Goal: Transaction & Acquisition: Purchase product/service

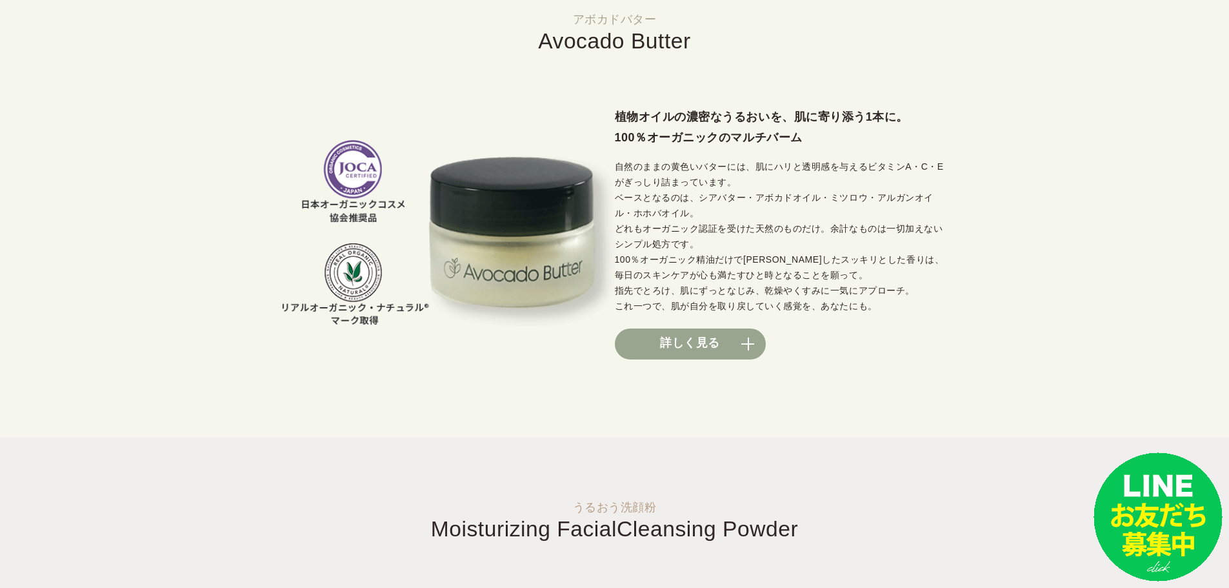
scroll to position [926, 0]
click at [750, 346] on link "詳しく見る" at bounding box center [690, 343] width 151 height 31
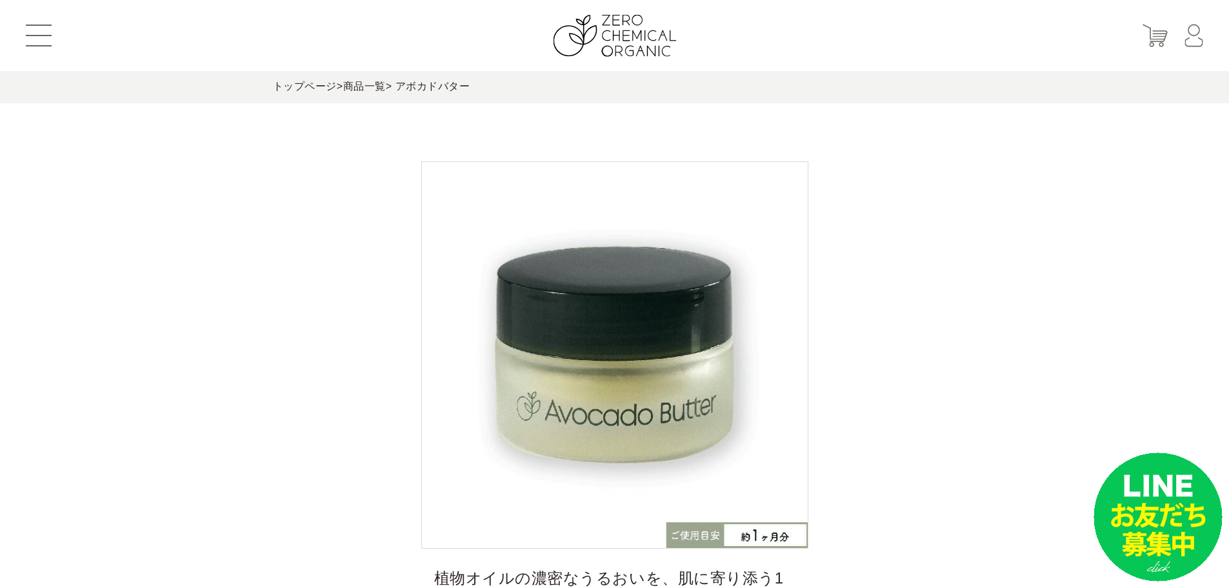
click at [40, 30] on button at bounding box center [39, 36] width 26 height 22
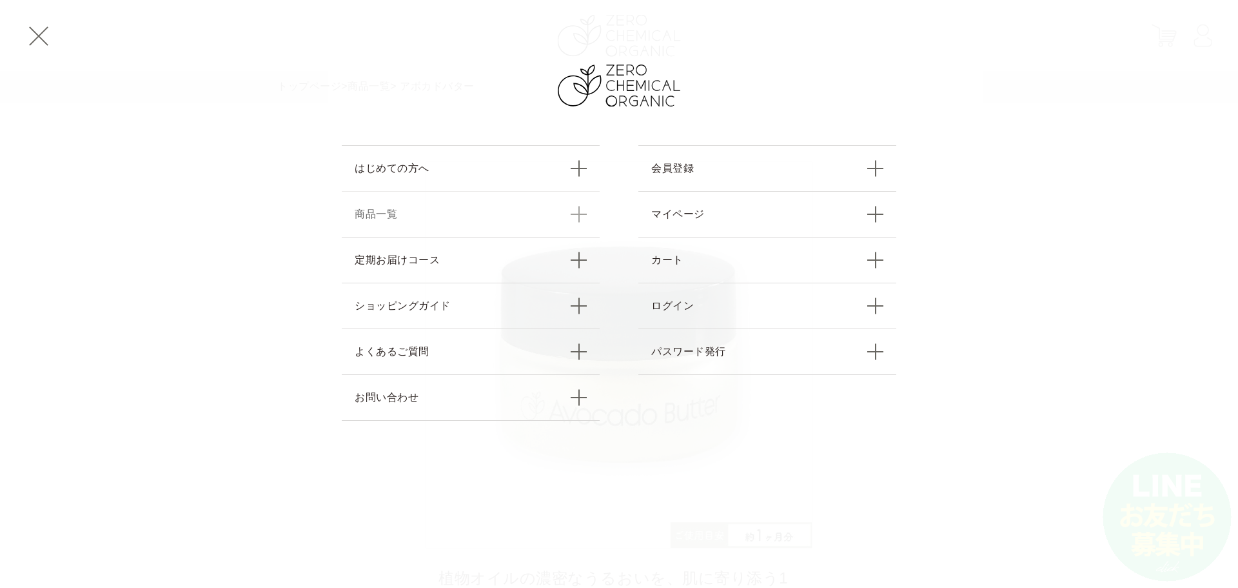
click at [390, 208] on link "商品一覧" at bounding box center [471, 214] width 258 height 46
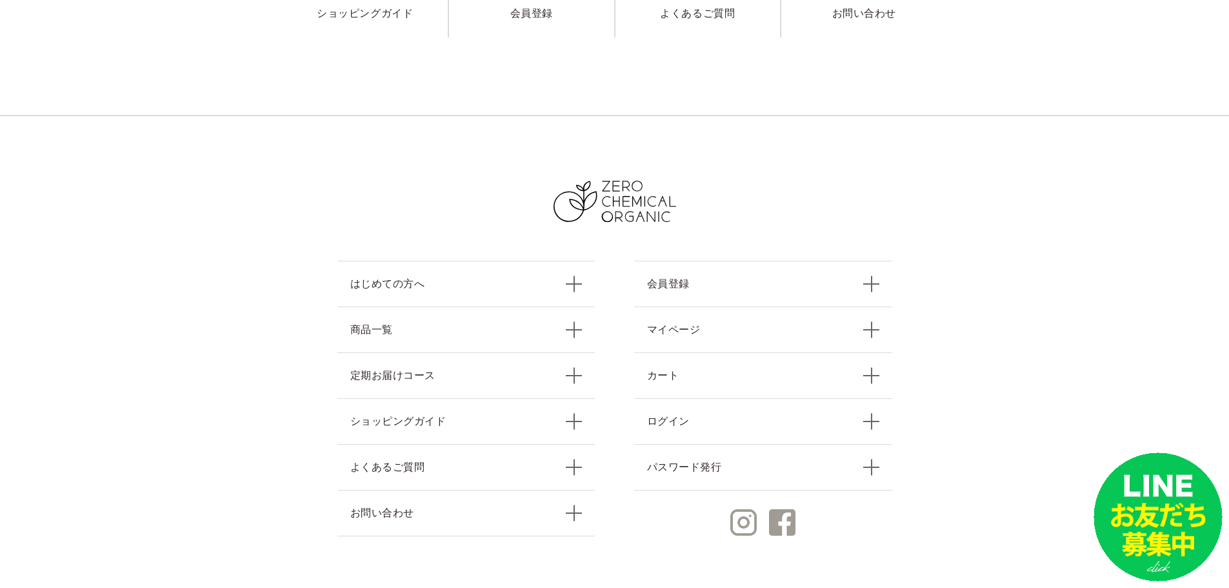
scroll to position [1971, 0]
click at [567, 265] on link "はじめての方へ" at bounding box center [466, 283] width 258 height 46
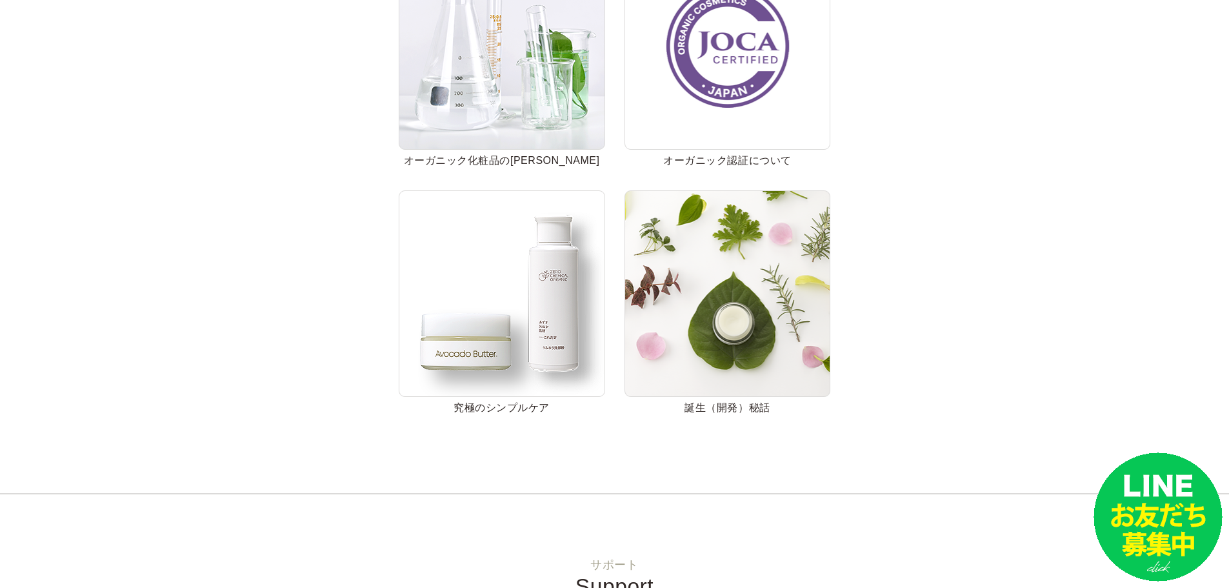
scroll to position [561, 0]
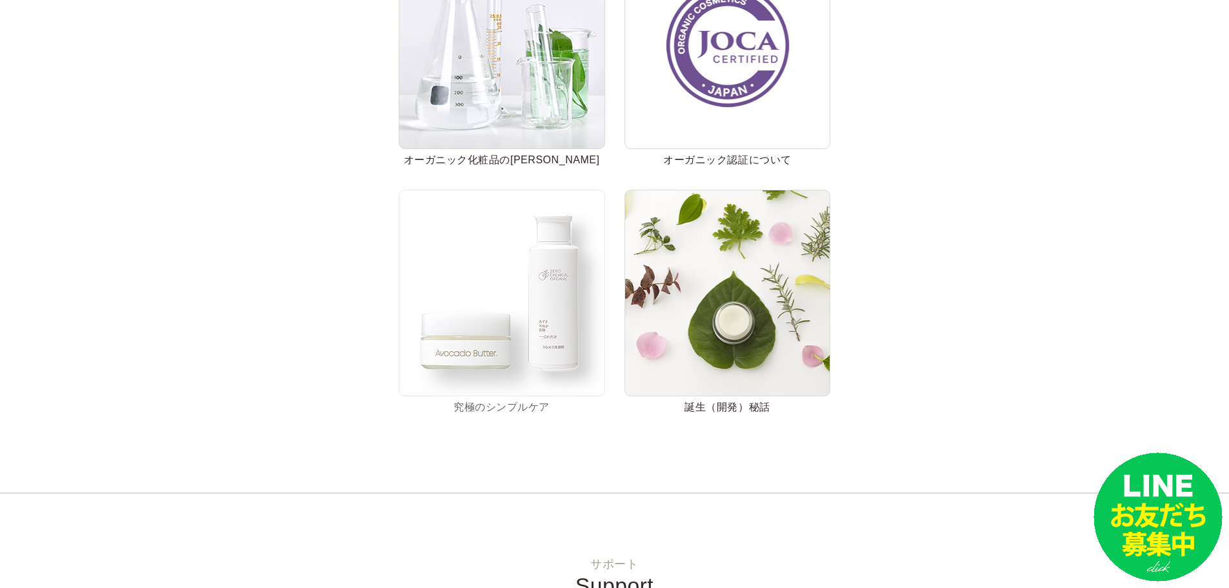
click at [495, 254] on img at bounding box center [502, 293] width 206 height 206
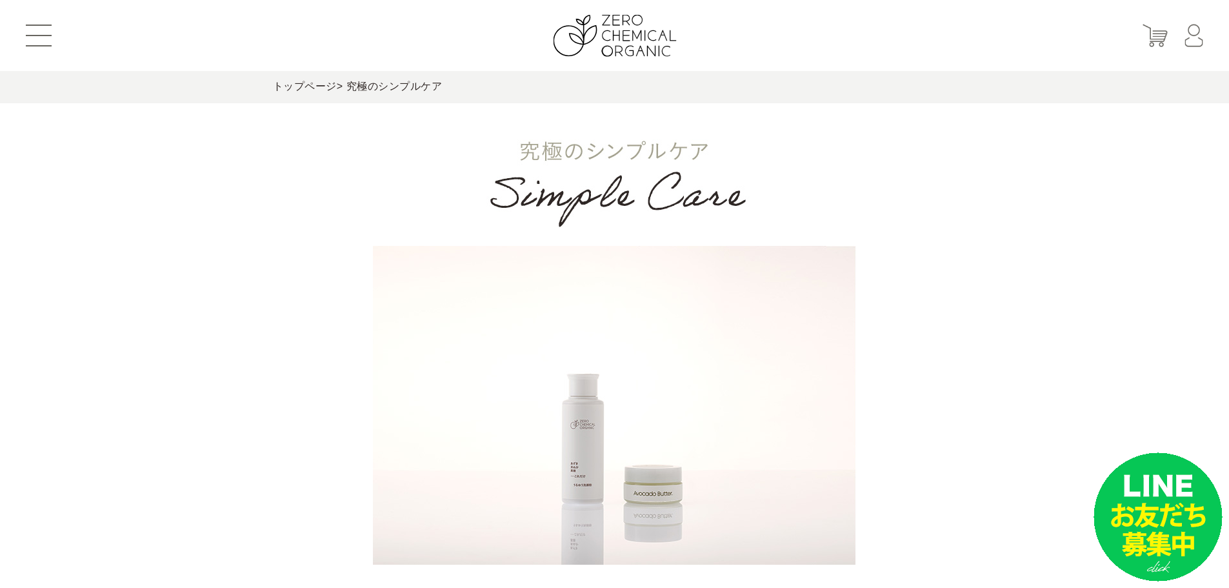
click at [28, 21] on header "はじめての方へ 商品一覧 定期お届けコース ショッピングガイド よくあるご質問 お問い合わせ 会員登録 マイページ カート ログイン パスワード発行" at bounding box center [614, 35] width 1229 height 71
click at [40, 37] on button at bounding box center [39, 36] width 26 height 22
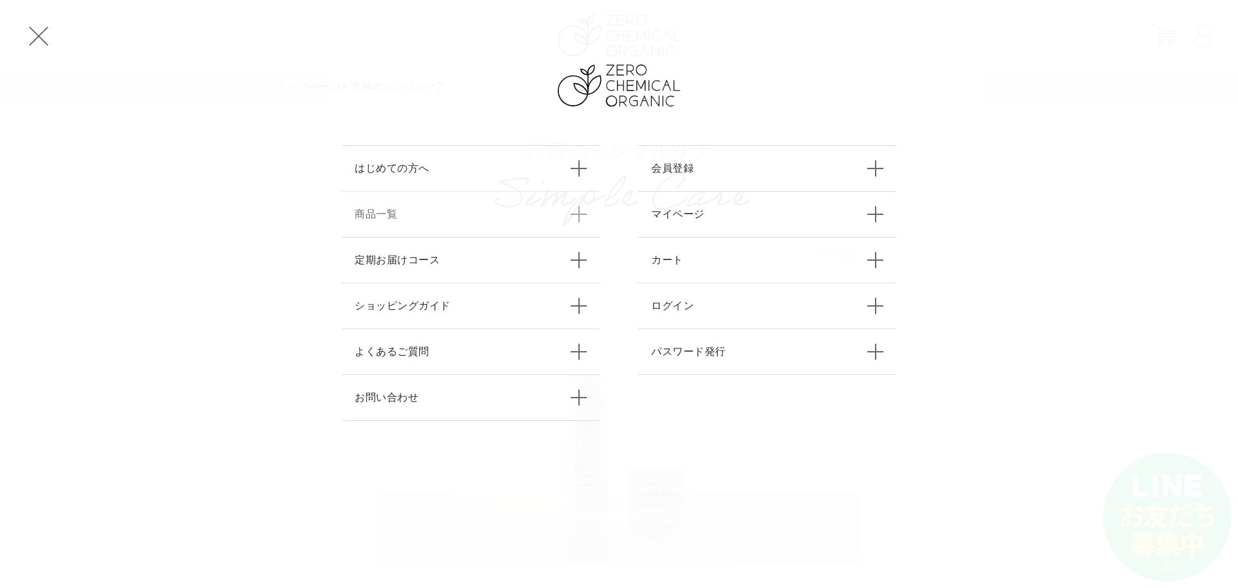
click at [458, 226] on link "商品一覧" at bounding box center [471, 214] width 258 height 46
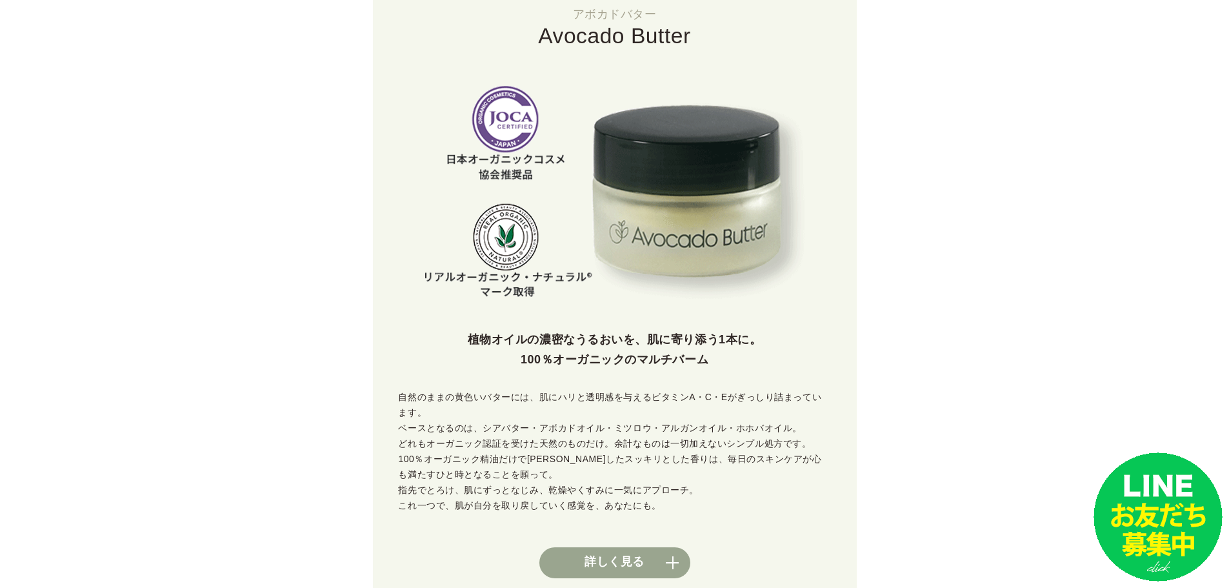
scroll to position [374, 0]
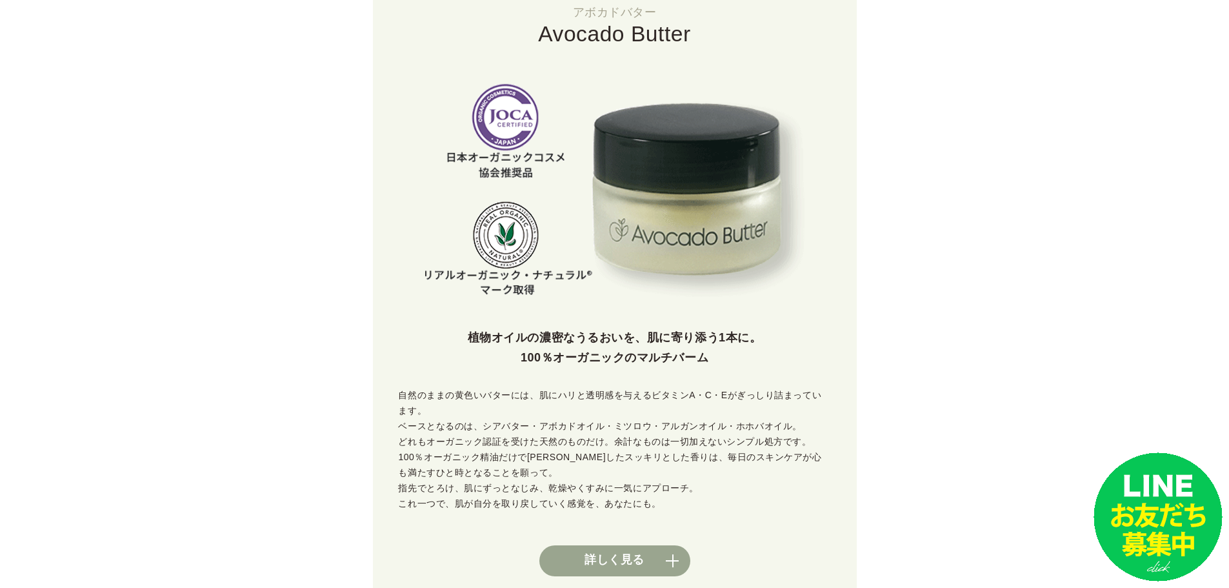
click at [614, 526] on div "植物オイルの濃密なうるおいを、肌に寄り添う1本に。 100％オーガニックのマルチバーム 自然のままの黄色いバターには、肌にハリと透明感を与えるビタミンA・C・…" at bounding box center [615, 452] width 484 height 249
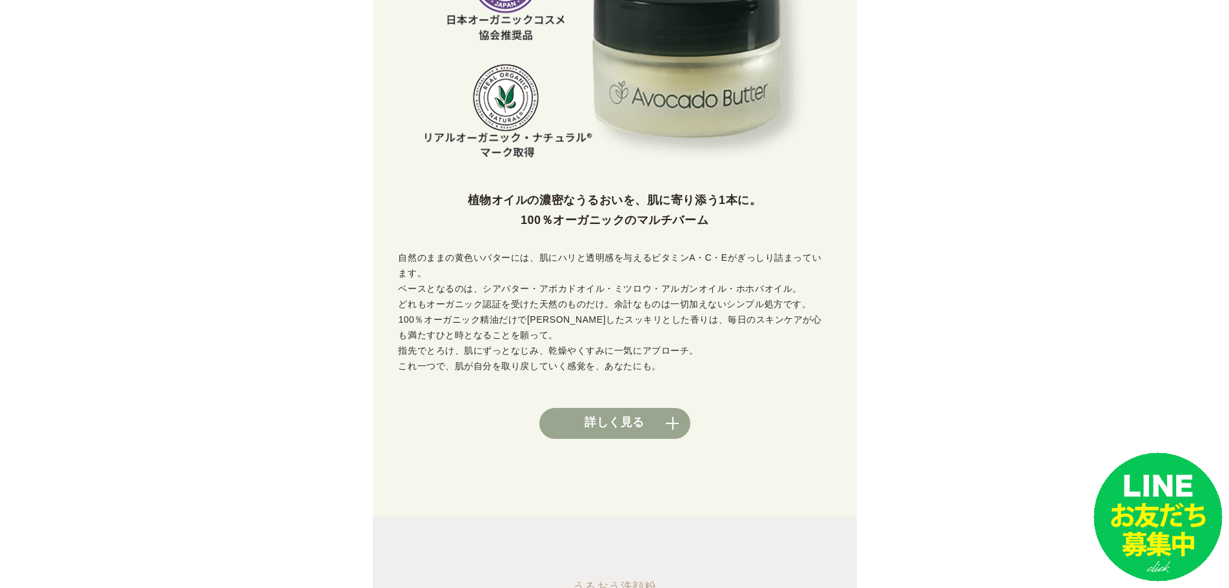
scroll to position [507, 0]
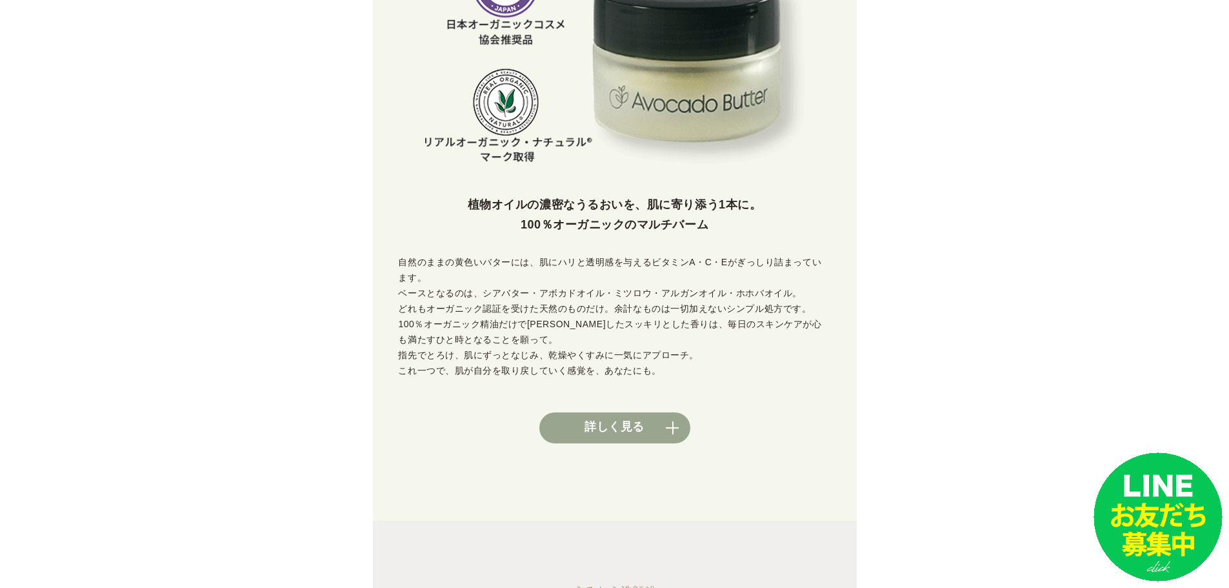
click at [400, 264] on p "自然のままの黄色いバターには、肌にハリと透明感を与えるビタミンA・C・Eがぎっしり詰まっています。 ベースとなるのは、シアバター・アボカドオイル・ミツロウ・ア…" at bounding box center [615, 317] width 484 height 124
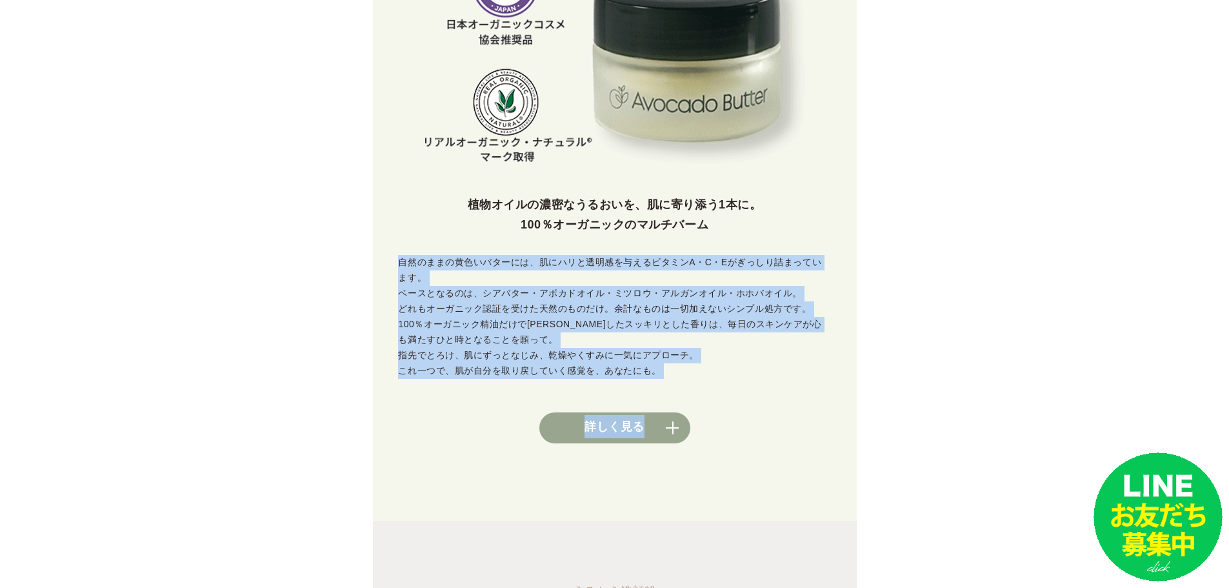
click at [650, 364] on div "植物オイルの濃密なうるおいを、肌に寄り添う1本に。 100％オーガニックのマルチバーム 自然のままの黄色いバターには、肌にハリと透明感を与えるビタミンA・C・…" at bounding box center [615, 319] width 484 height 249
click at [644, 356] on p "自然のままの黄色いバターには、肌にハリと透明感を与えるビタミンA・C・Eがぎっしり詰まっています。 ベースとなるのは、シアバター・アボカドオイル・ミツロウ・ア…" at bounding box center [615, 317] width 484 height 124
copy p "自然のままの黄色いバターには、肌にハリと透明感を与えるビタミンA・C・Eがぎっしり詰まっています。 ベースとなるのは、シアバター・アボカドオイル・ミツロウ・ア…"
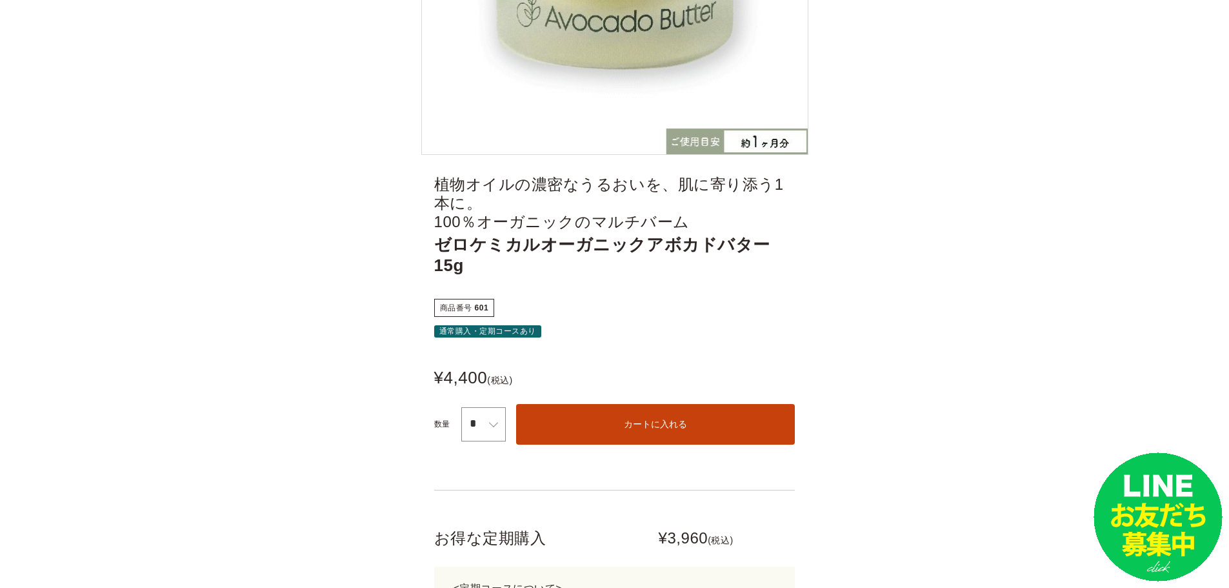
scroll to position [403, 0]
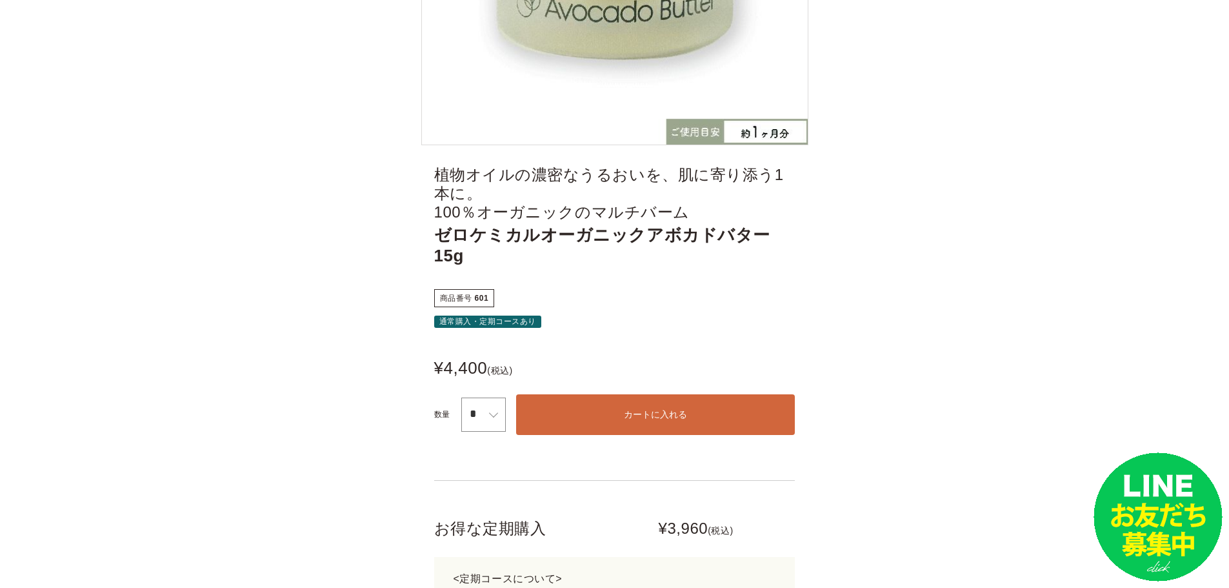
click at [624, 394] on button "カートに入れる" at bounding box center [655, 414] width 279 height 41
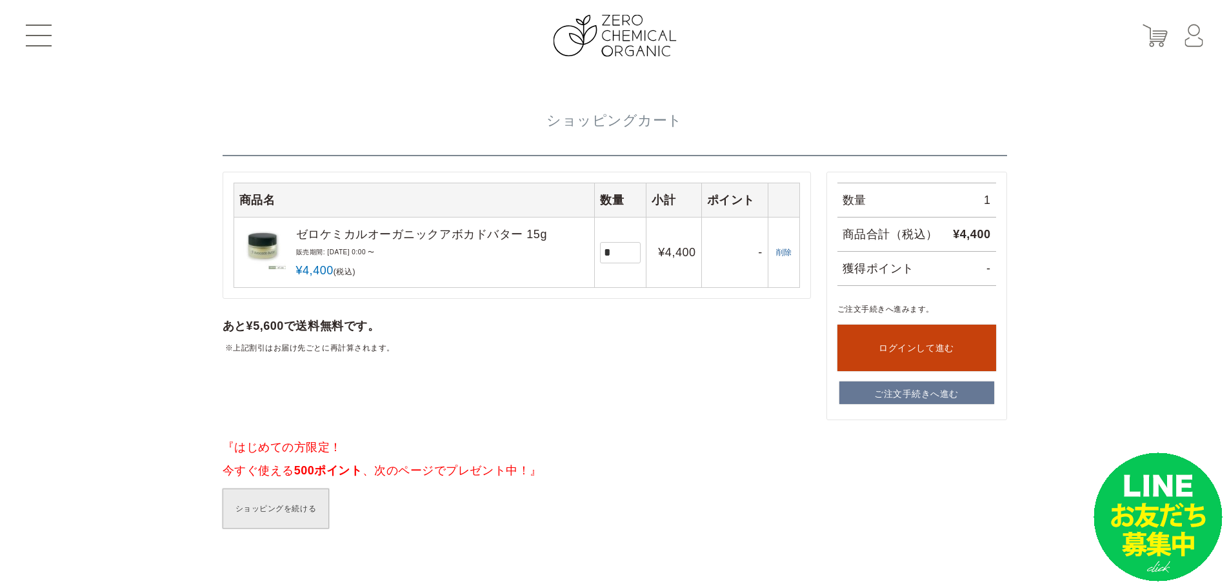
click at [465, 299] on div "商品名 数量 小計 ポイント ゼロケミカルオーガニックアボカドバター 15g 販売期間 2025/05/09 0:00 〜 ¥ *" at bounding box center [517, 271] width 588 height 199
click at [392, 243] on link "ゼロケミカルオーガニックアボカドバター 15g" at bounding box center [442, 234] width 293 height 23
click at [536, 430] on div "商品名 数量 小計 ポイント ゼロケミカルオーガニックアボカドバター 15g 販売期間 [DATE] 0:00 〜 ¥ *" at bounding box center [615, 350] width 784 height 357
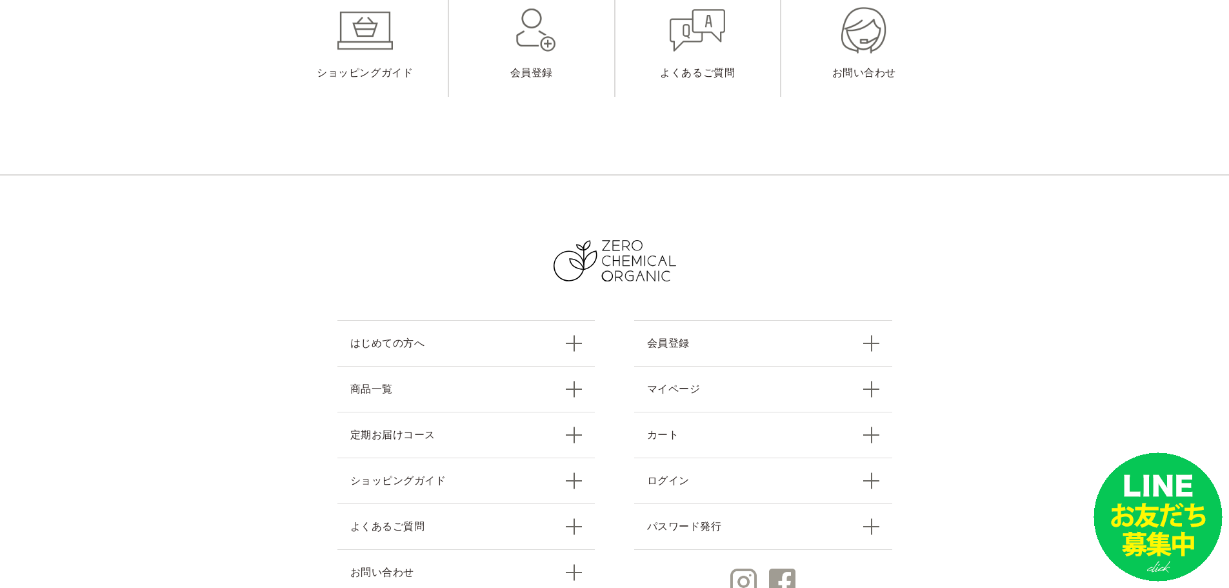
scroll to position [880, 0]
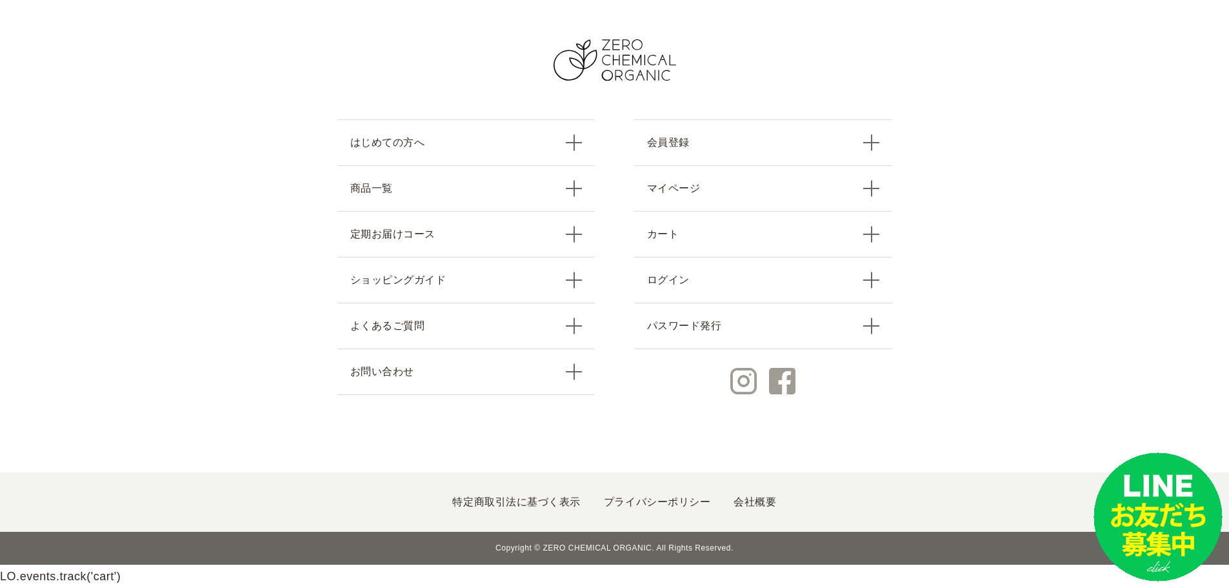
click at [751, 493] on ul "特定商取引法に基づく表示 プライバシーポリシー 会社概要" at bounding box center [614, 501] width 1229 height 59
click at [751, 496] on link "会社概要" at bounding box center [754, 501] width 43 height 11
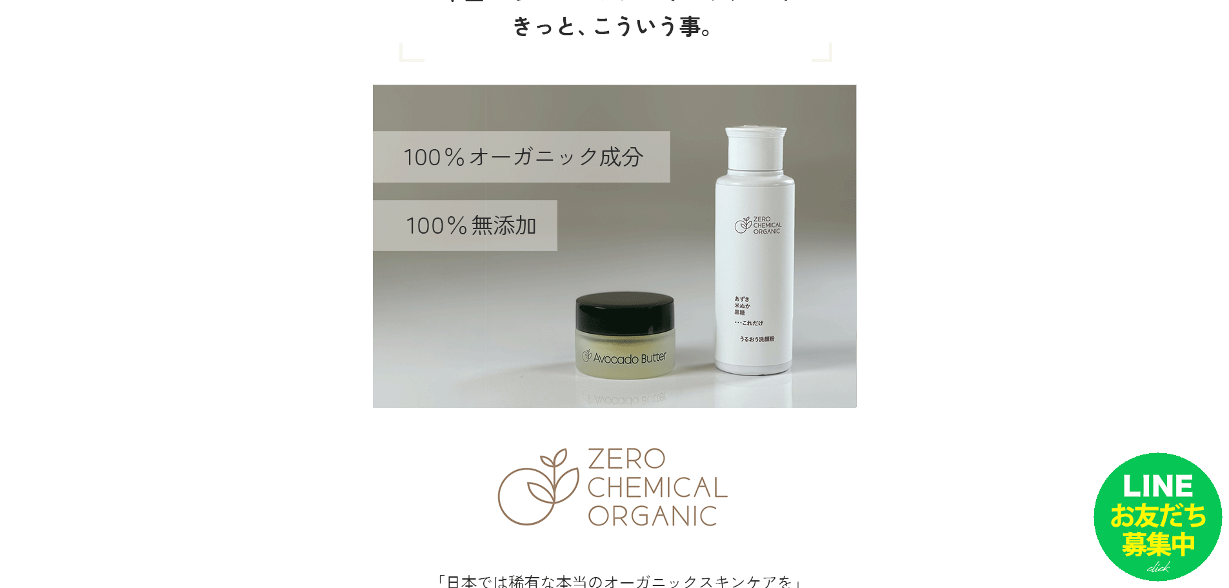
scroll to position [1723, 0]
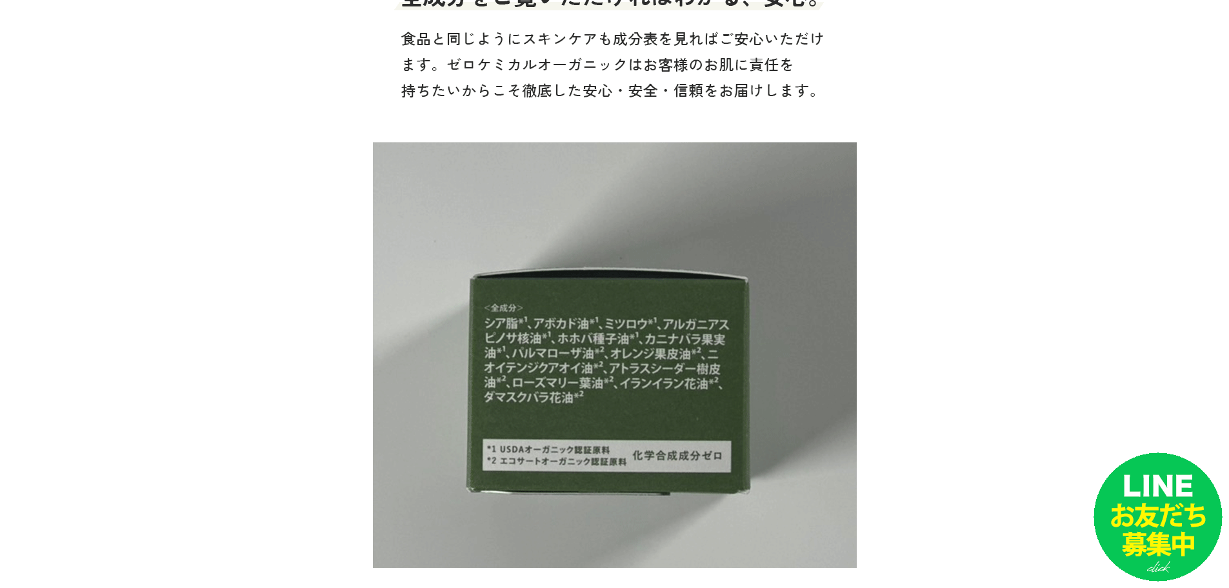
scroll to position [5682, 0]
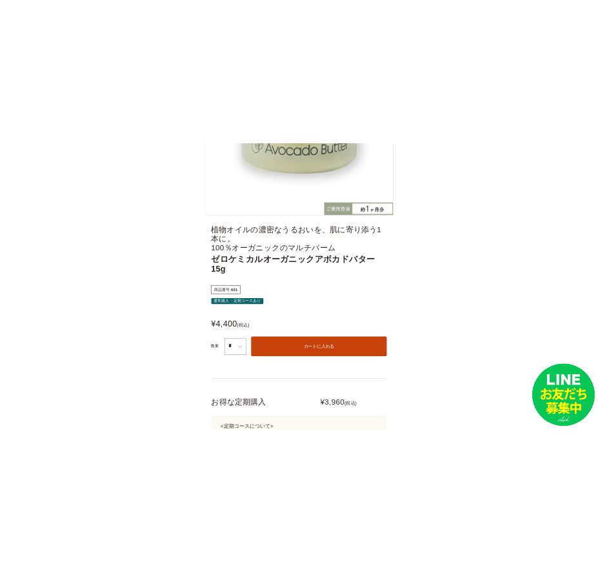
scroll to position [401, 0]
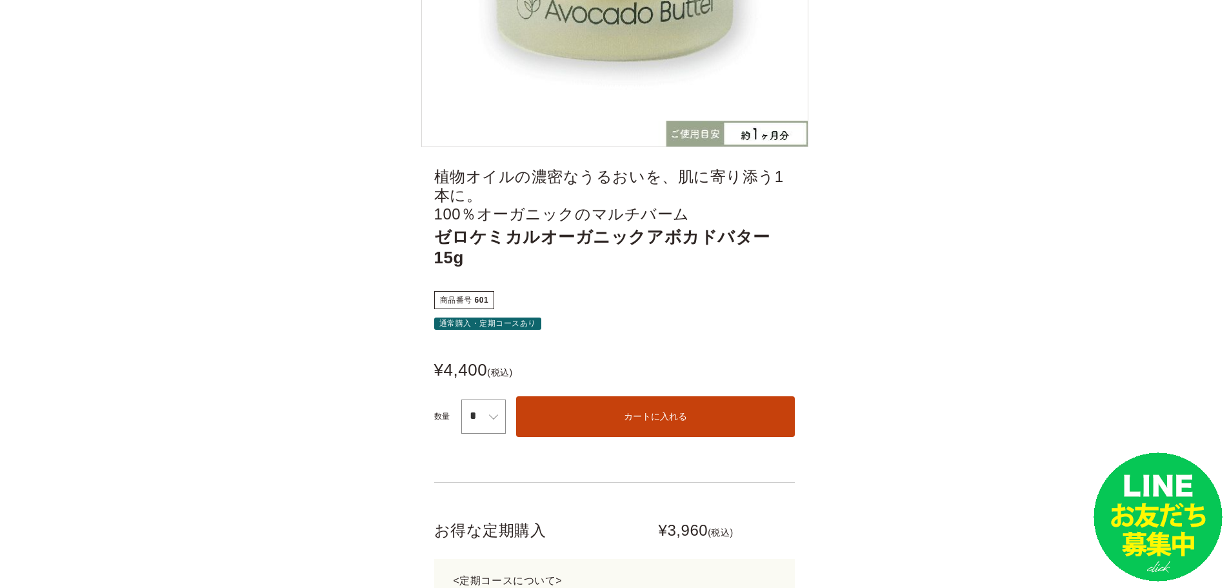
click at [435, 174] on span "植物オイルの濃密なうるおいを、肌に寄り添う1本に。 100％オーガニックのマルチバーム" at bounding box center [614, 195] width 361 height 55
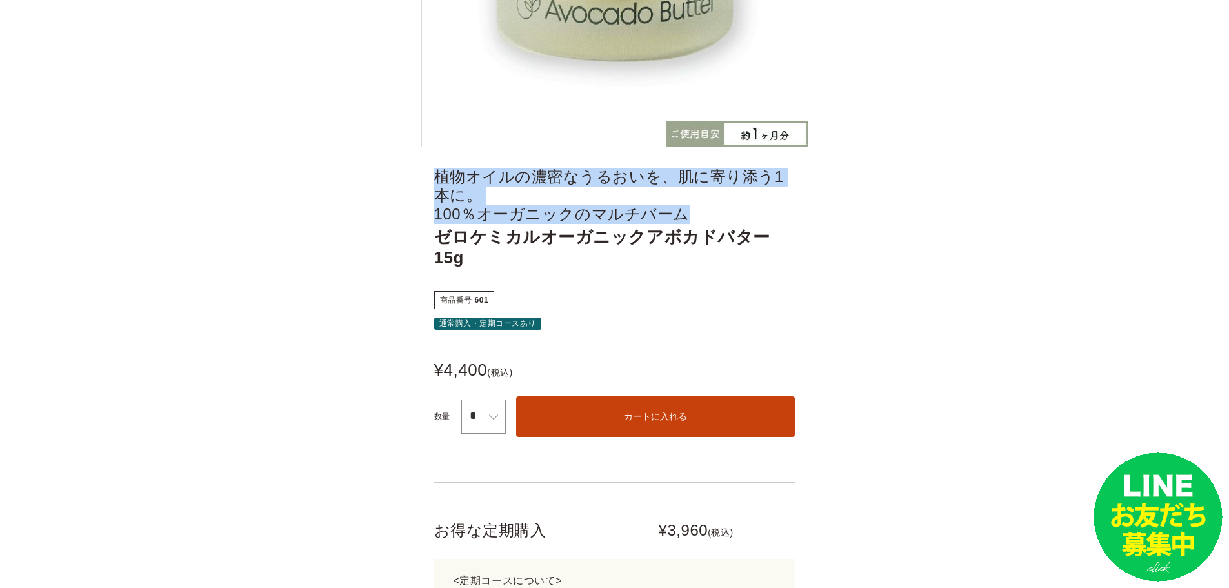
click at [696, 193] on span "植物オイルの濃密なうるおいを、肌に寄り添う1本に。 100％オーガニックのマルチバーム" at bounding box center [614, 195] width 361 height 55
copy span "植物オイルの濃密なうるおいを、肌に寄り添う1本に。 100％オーガニックのマルチバーム"
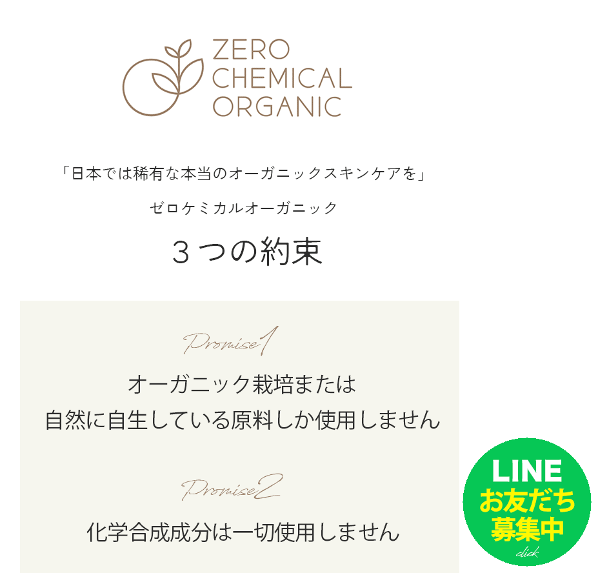
scroll to position [2132, 180]
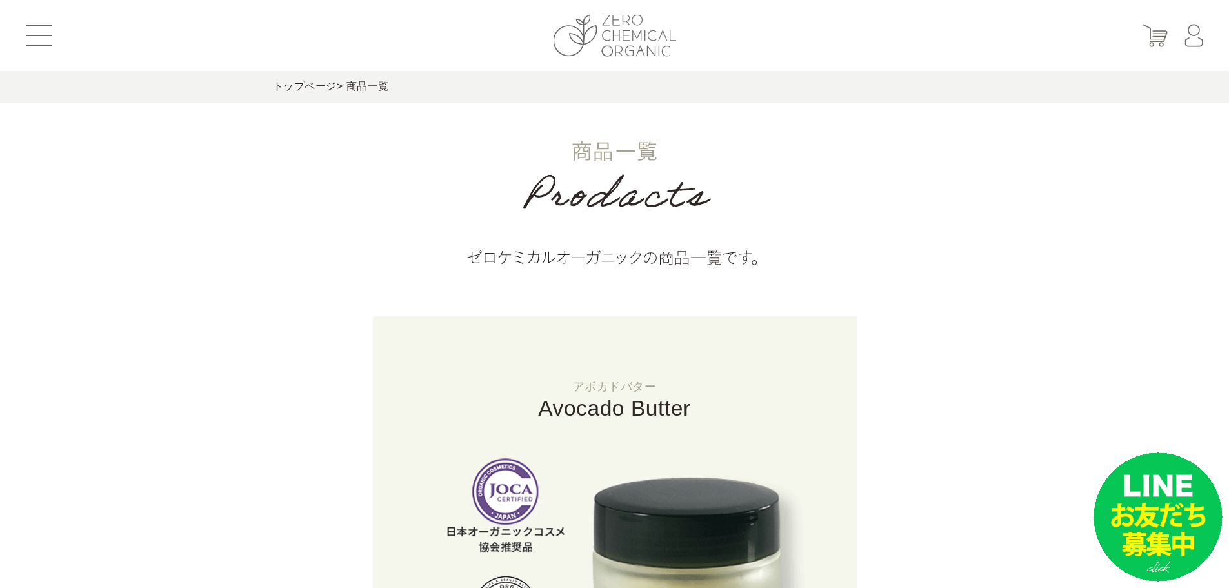
click at [610, 28] on img at bounding box center [614, 36] width 123 height 42
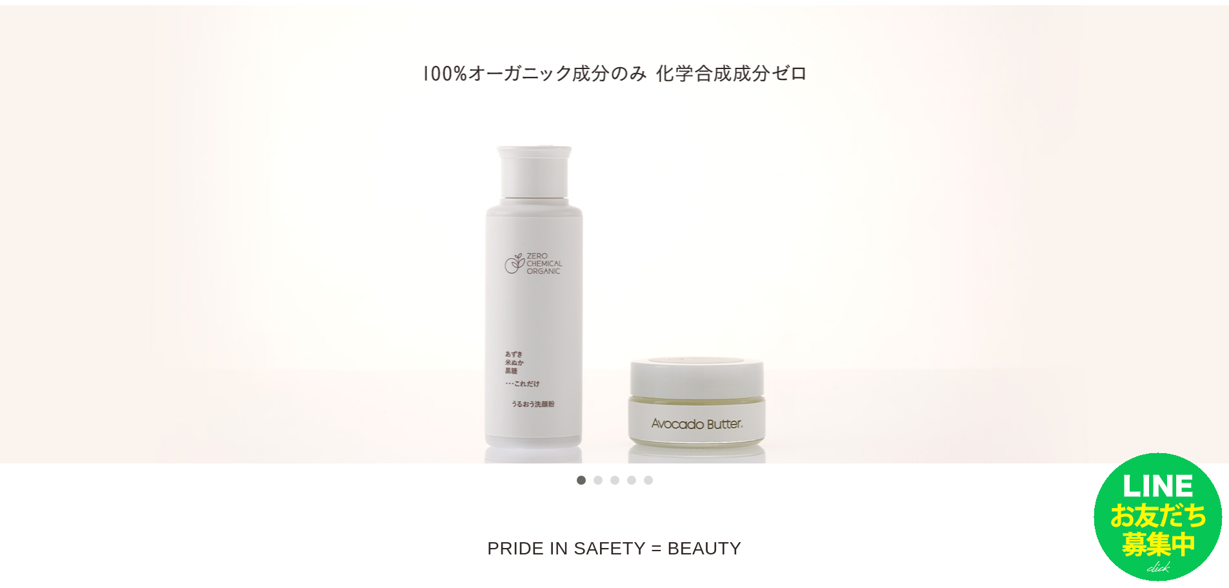
scroll to position [67, 0]
click at [602, 483] on button "2" at bounding box center [597, 478] width 9 height 9
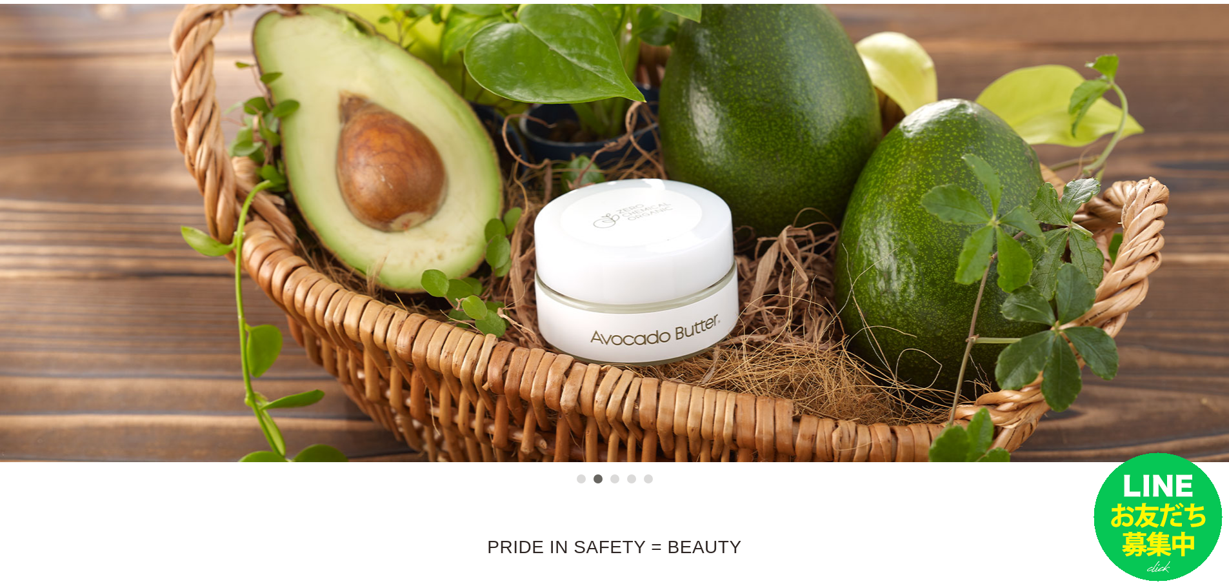
click at [612, 483] on button "3" at bounding box center [614, 478] width 9 height 9
click at [613, 481] on button "3" at bounding box center [614, 478] width 9 height 9
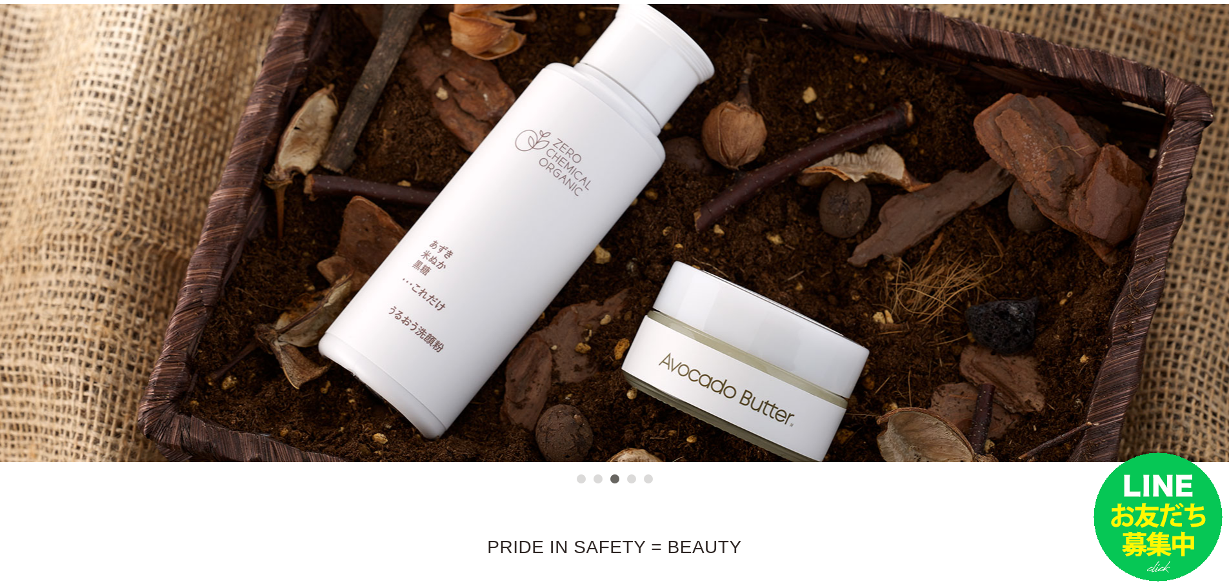
click at [635, 476] on button "4" at bounding box center [631, 478] width 9 height 9
click at [629, 481] on button "4" at bounding box center [631, 478] width 9 height 9
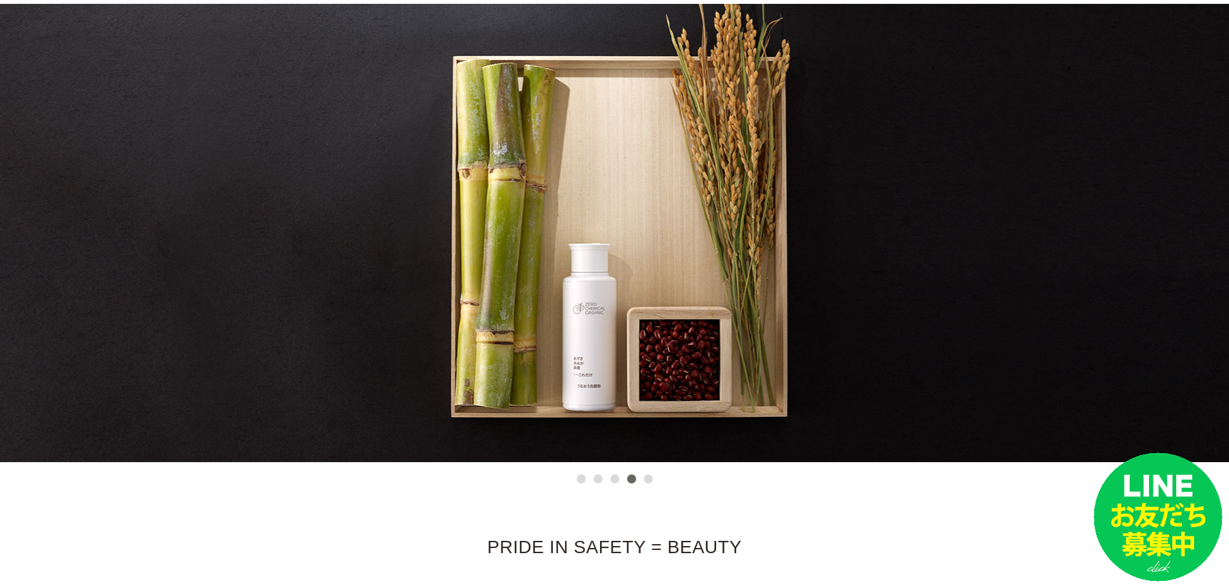
click at [648, 484] on ul "1 2 3 4 5" at bounding box center [615, 474] width 84 height 23
click at [649, 475] on button "5" at bounding box center [648, 478] width 9 height 9
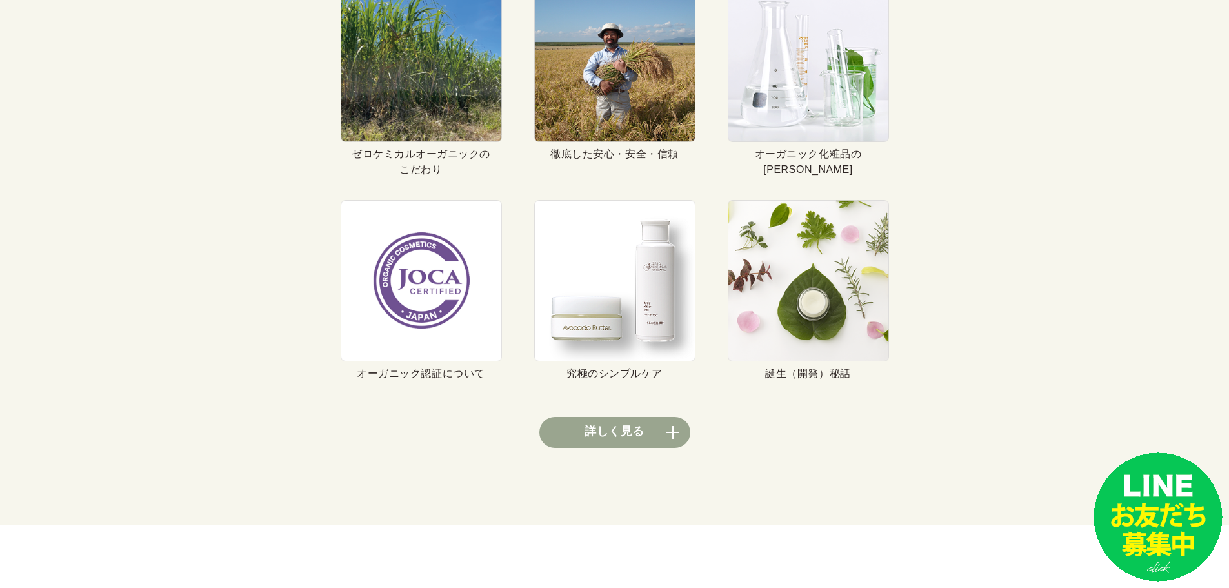
scroll to position [4792, 0]
click at [632, 346] on li "究極のシンプルケア" at bounding box center [614, 289] width 161 height 181
click at [626, 337] on img at bounding box center [614, 279] width 161 height 161
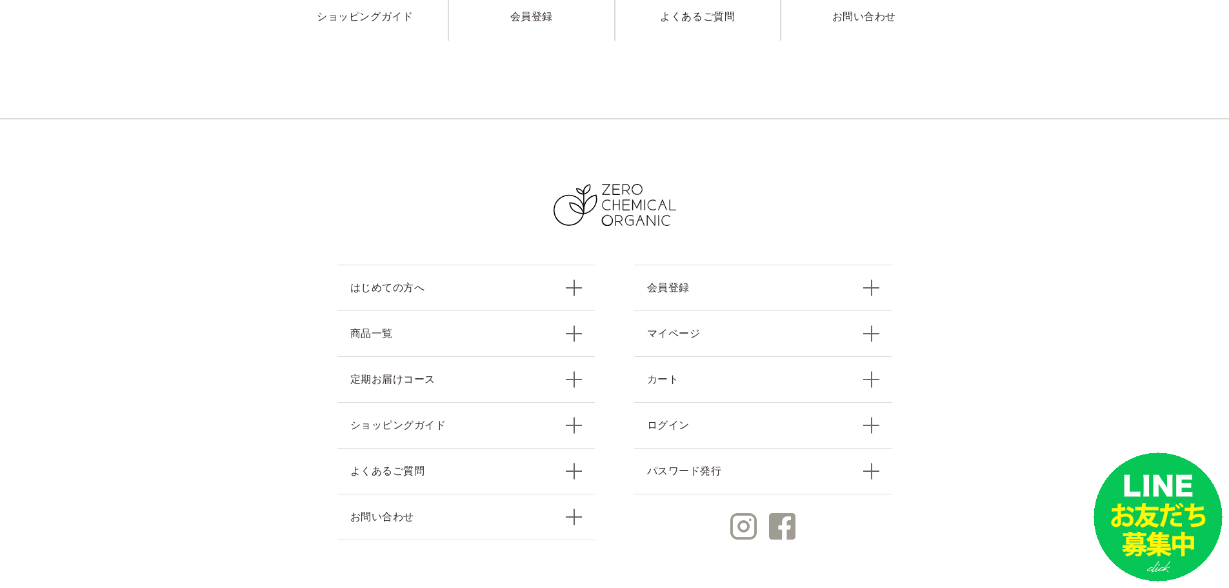
scroll to position [3643, 0]
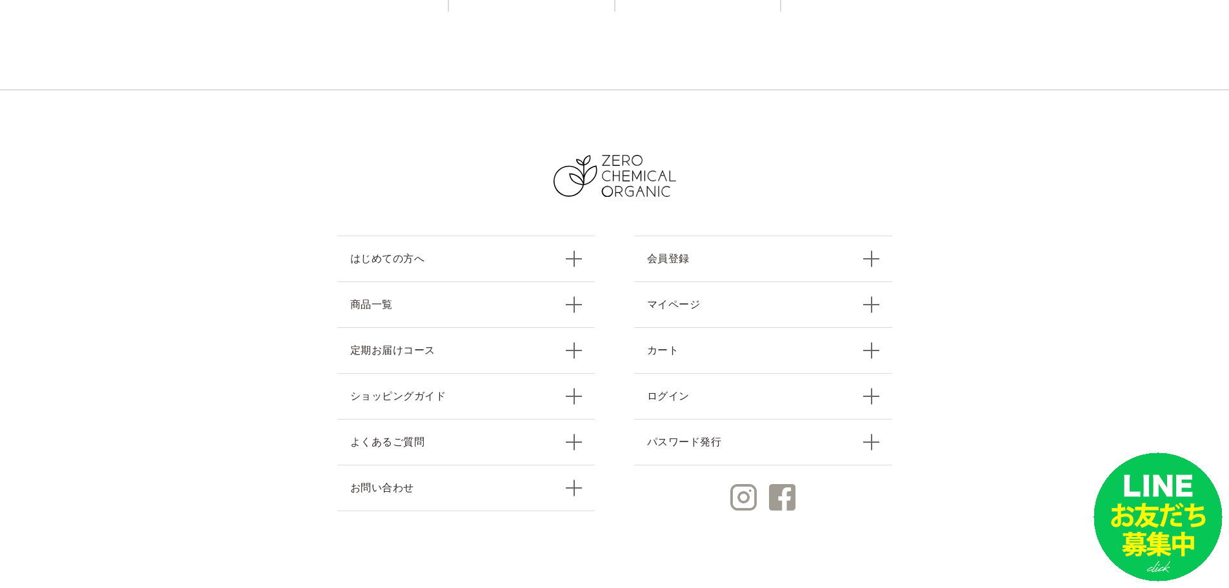
click at [982, 304] on section "はじめての方へ 商品一覧 定期お届けコース ショッピングガイド よくあるご質問 お問い合わせ 会員登録 マイページ カート ログイン パスワード発行" at bounding box center [614, 338] width 1229 height 499
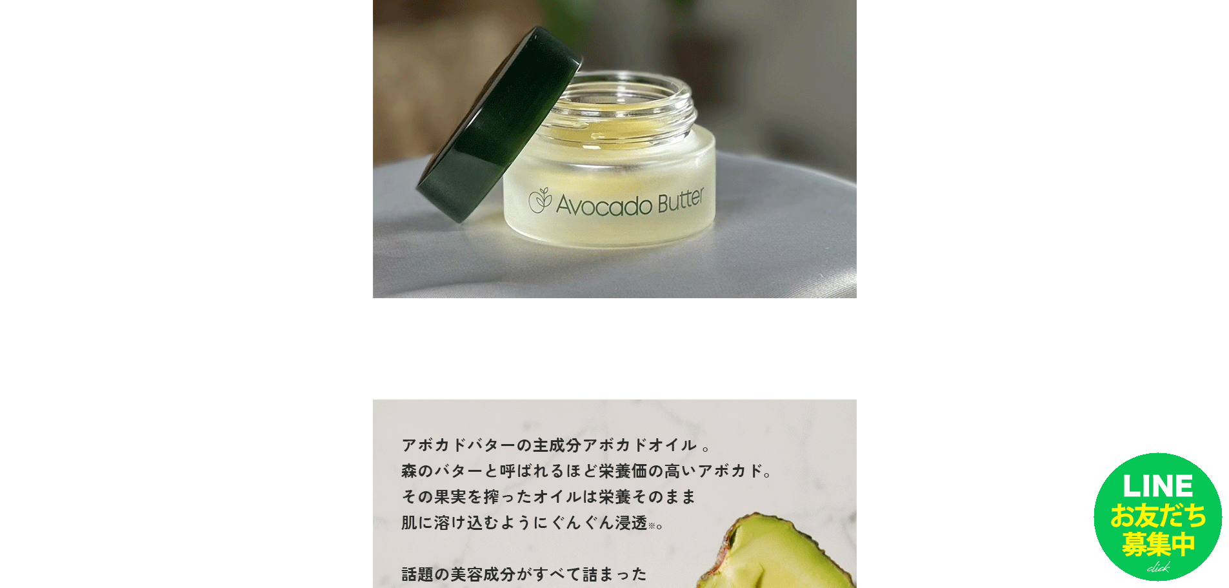
scroll to position [9321, 0]
click at [908, 268] on div "はじめての方へ 商品一覧 定期お届けコース ショッピングガイド よくあるご質問 お問い合わせ 会員登録 マイページ カート ログイン パスワード発行 トップペ…" at bounding box center [614, 141] width 1229 height 18924
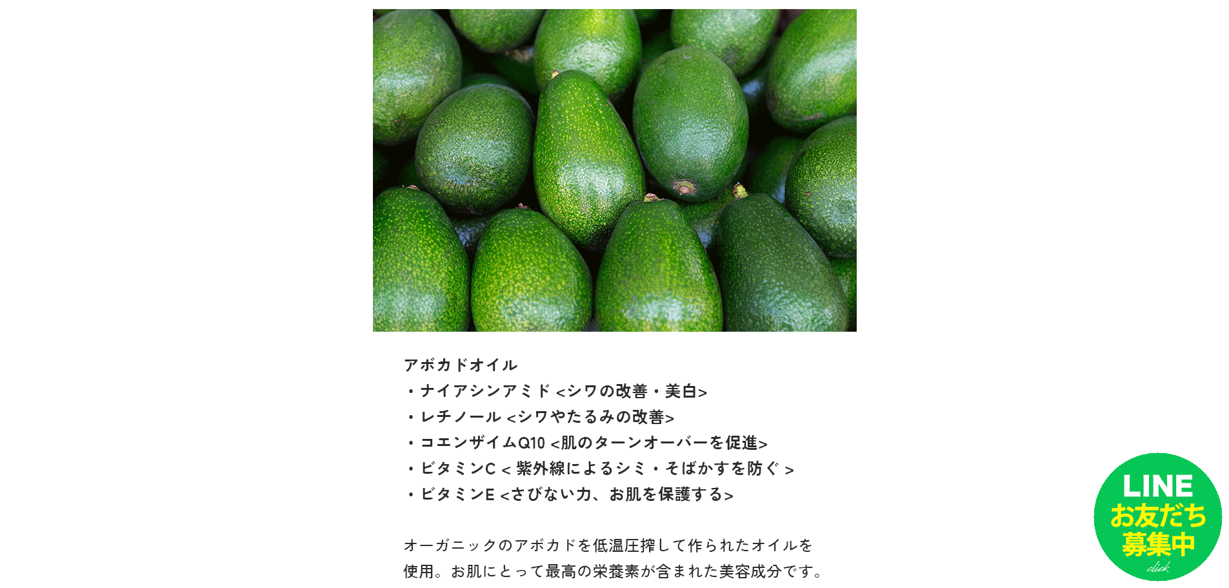
scroll to position [10882, 0]
drag, startPoint x: 908, startPoint y: 268, endPoint x: 835, endPoint y: 420, distance: 168.2
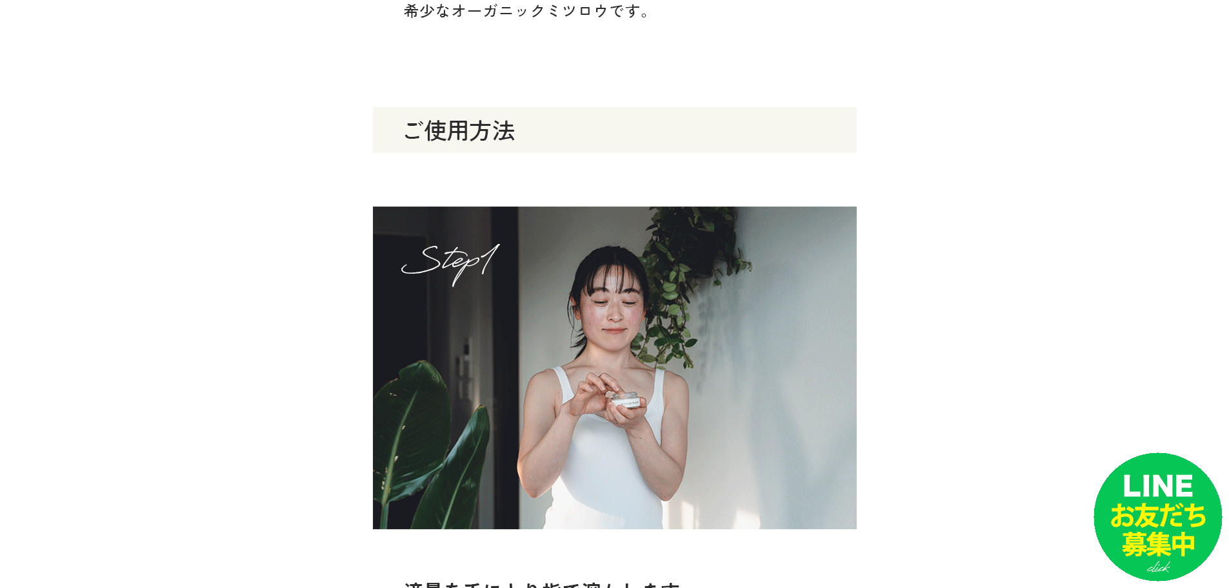
scroll to position [14871, 0]
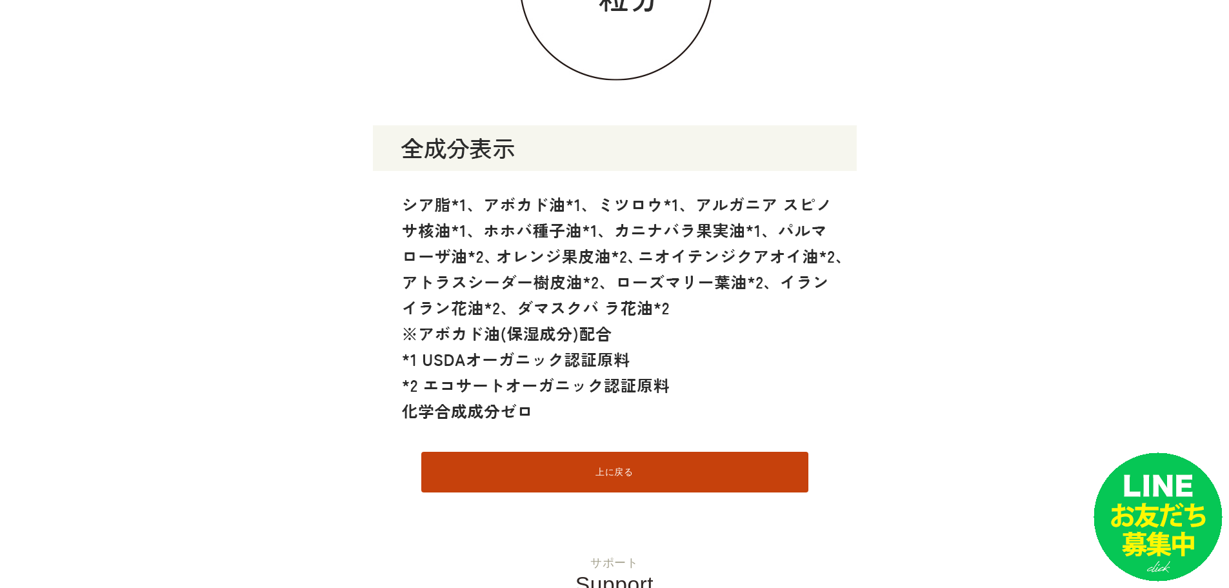
scroll to position [17518, 0]
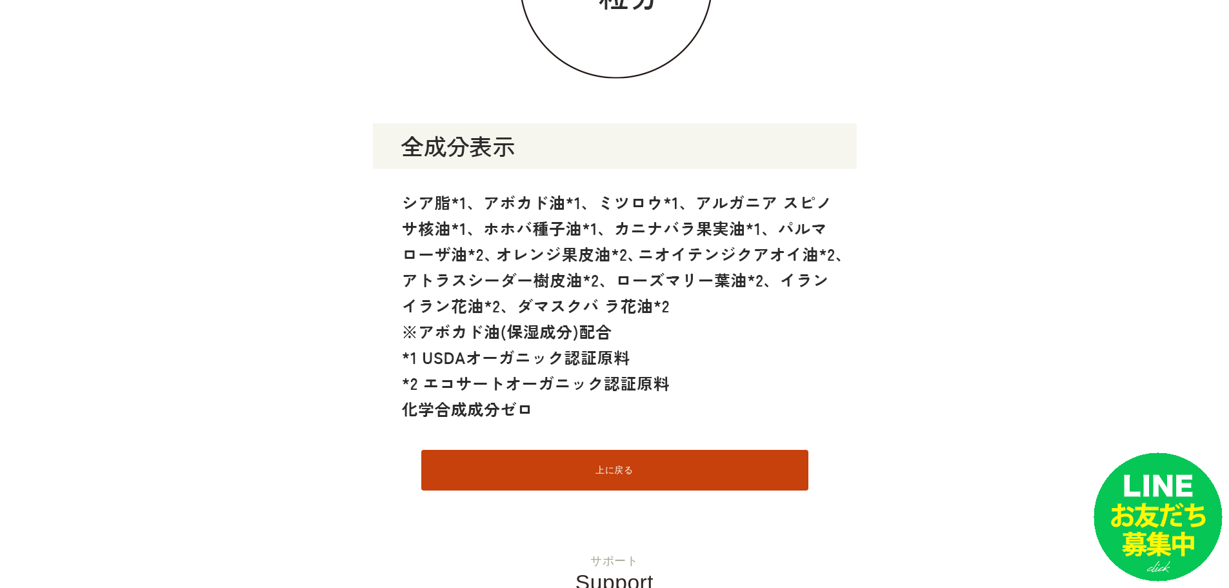
drag, startPoint x: 349, startPoint y: 452, endPoint x: 360, endPoint y: 461, distance: 13.8
click at [552, 232] on img at bounding box center [615, 110] width 484 height 677
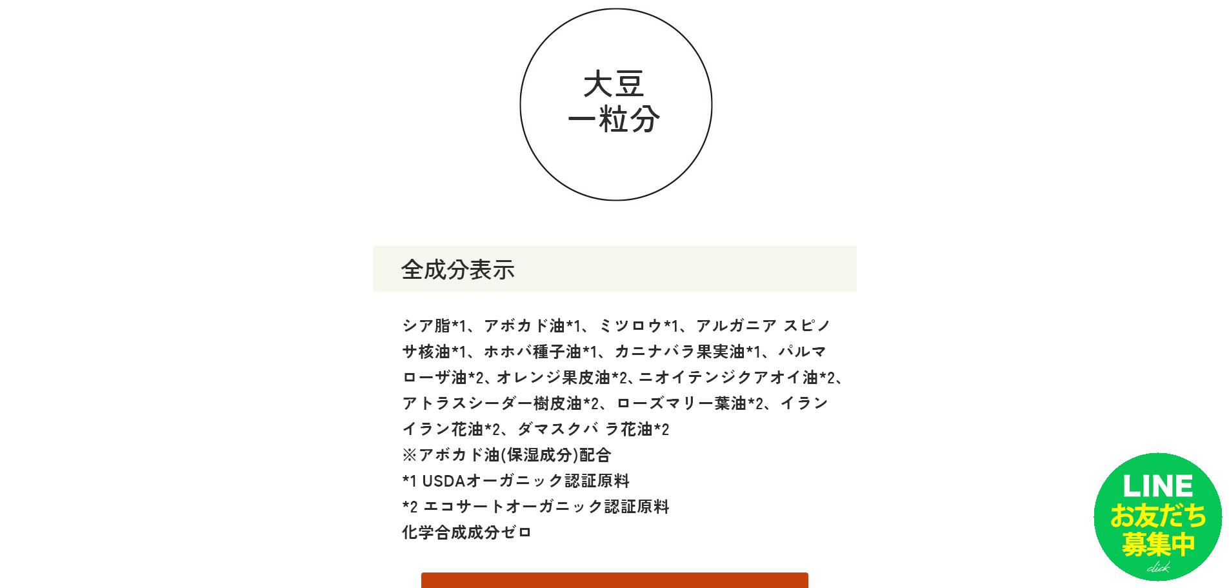
scroll to position [17394, 0]
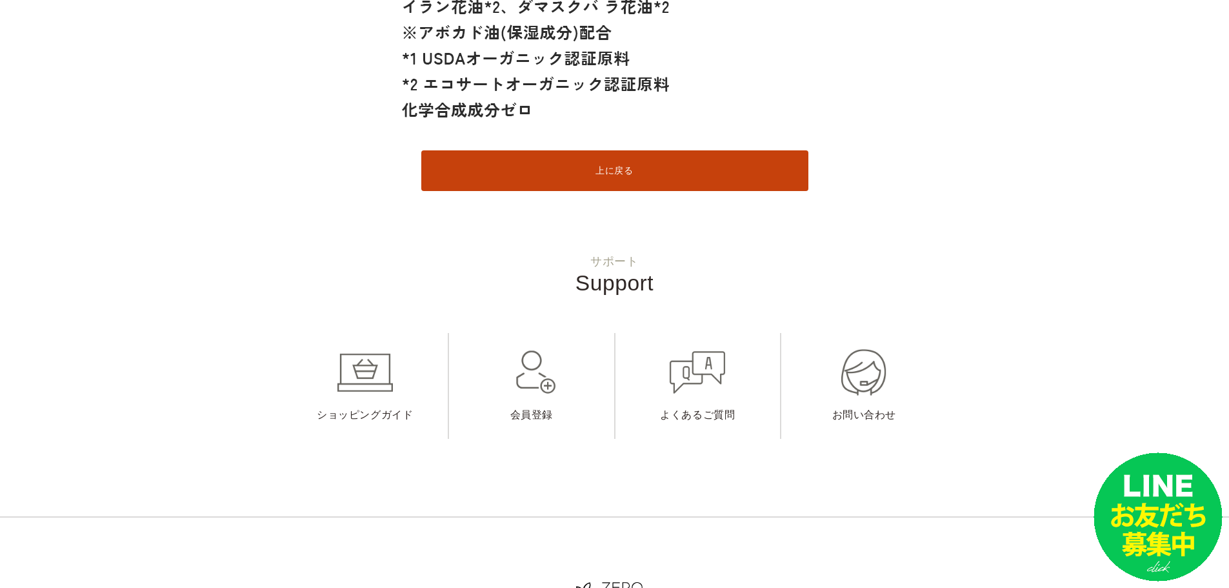
scroll to position [17822, 0]
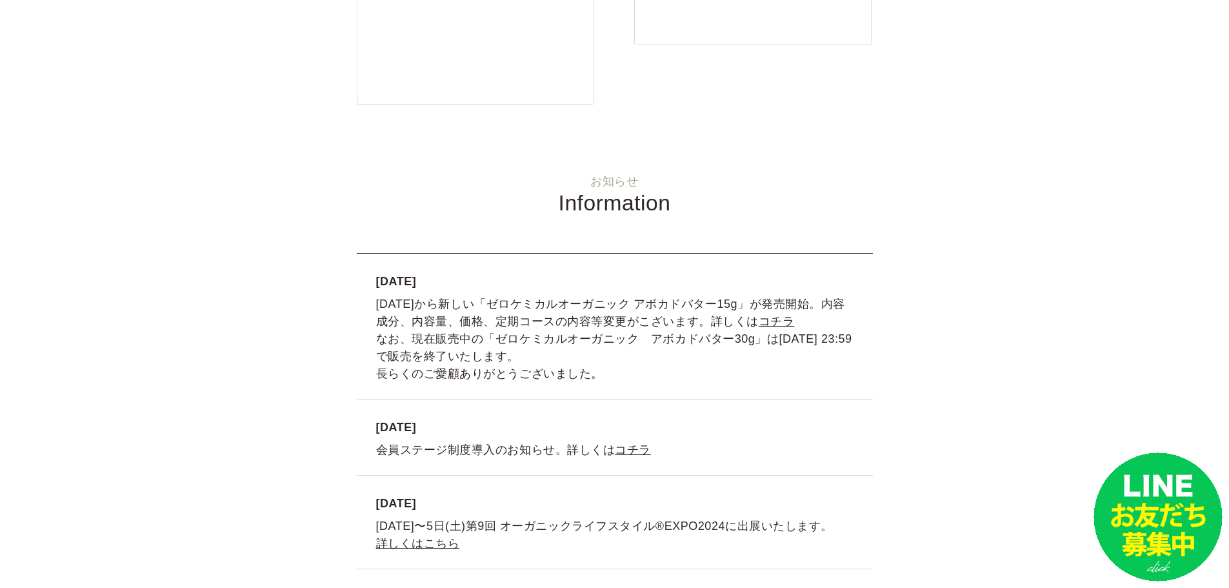
scroll to position [2238, 0]
click at [759, 324] on link "コチラ" at bounding box center [777, 320] width 36 height 13
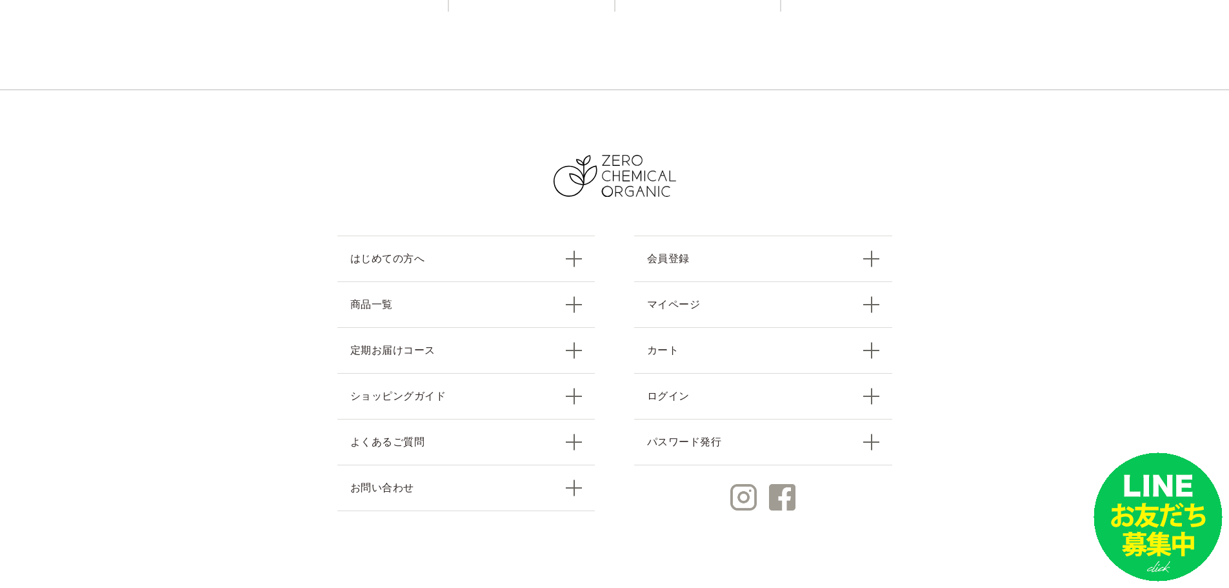
click at [148, 102] on section "はじめての方へ 商品一覧 定期お届けコース ショッピングガイド よくあるご質問 お問い合わせ 会員登録 マイページ カート ログイン パスワード発行" at bounding box center [614, 338] width 1229 height 499
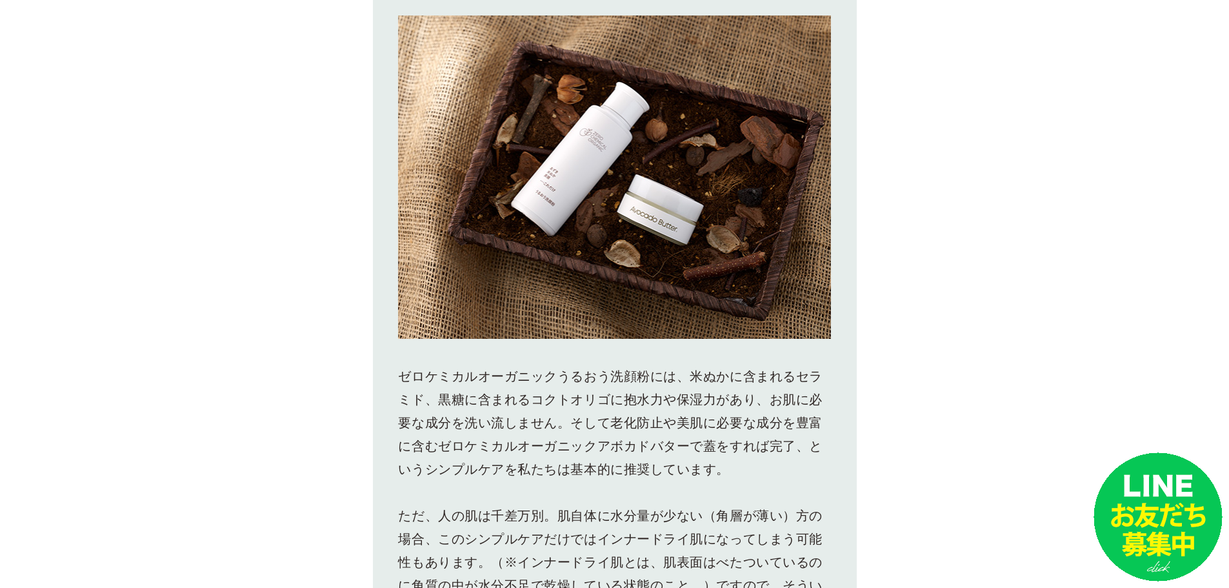
scroll to position [2545, 0]
drag, startPoint x: 333, startPoint y: 201, endPoint x: 377, endPoint y: 123, distance: 89.5
